Goal: Information Seeking & Learning: Check status

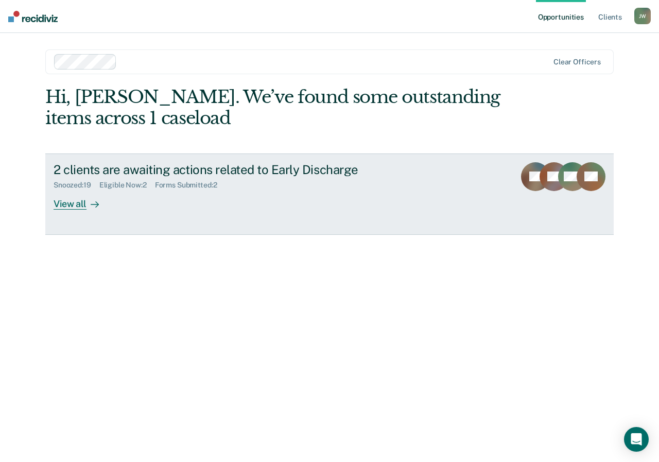
click at [74, 201] on div "View all" at bounding box center [83, 200] width 58 height 20
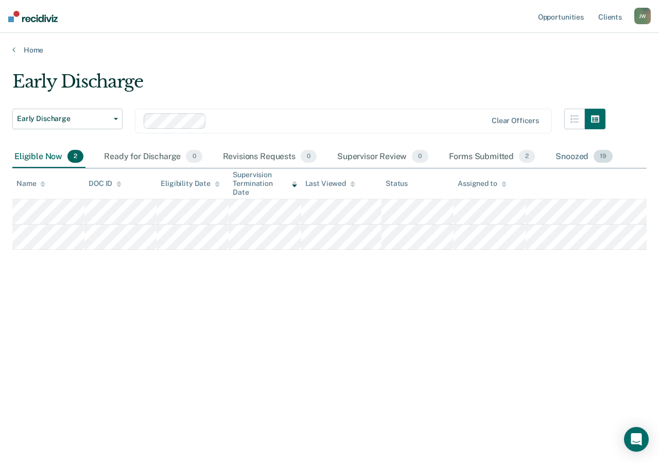
click at [581, 157] on div "Snoozed 19" at bounding box center [584, 157] width 61 height 23
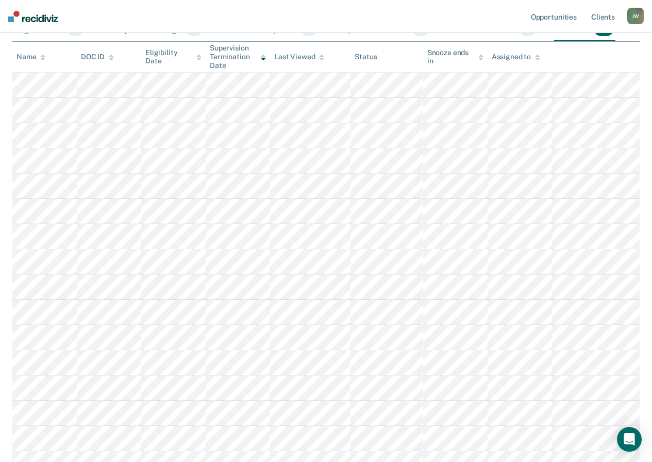
scroll to position [128, 0]
